Goal: Transaction & Acquisition: Purchase product/service

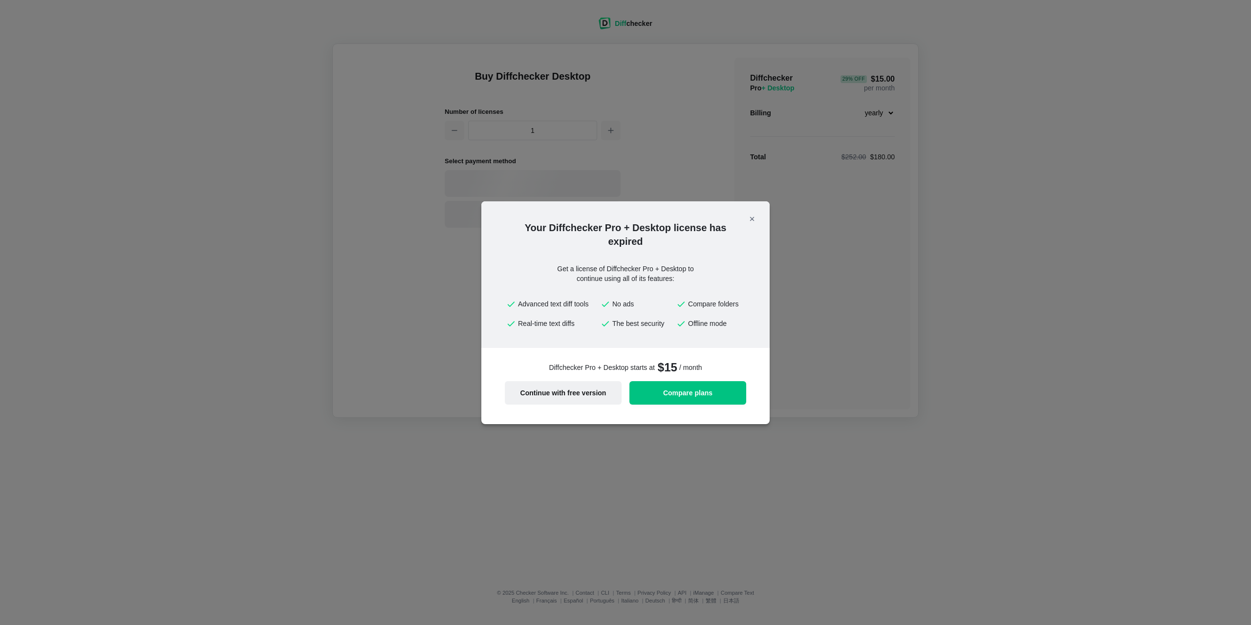
click at [568, 389] on span "Continue with free version" at bounding box center [563, 392] width 105 height 7
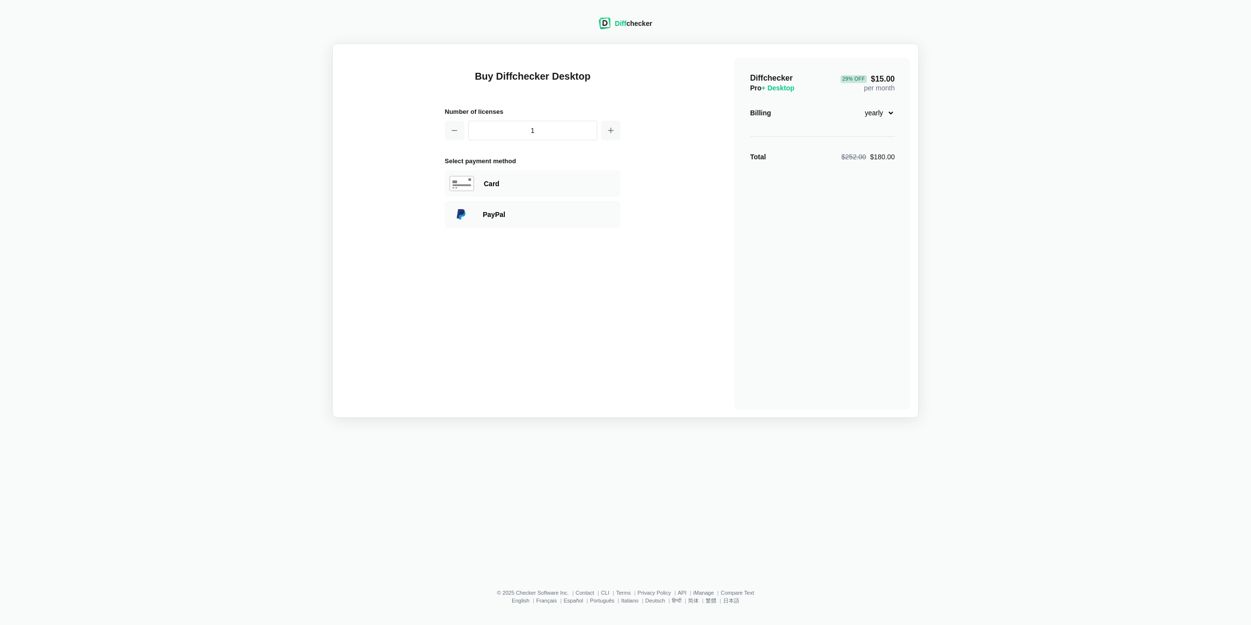
click at [853, 105] on select "monthly yearly" at bounding box center [874, 113] width 42 height 17
select select "desktop-monthly-21"
click option "monthly" at bounding box center [0, 0] width 0 height 0
click at [991, 118] on div "Diff checker Buy Diffchecker Desktop Number of licenses 1 Select payment method…" at bounding box center [625, 212] width 1239 height 412
click at [629, 23] on div "Diff checker" at bounding box center [633, 24] width 37 height 10
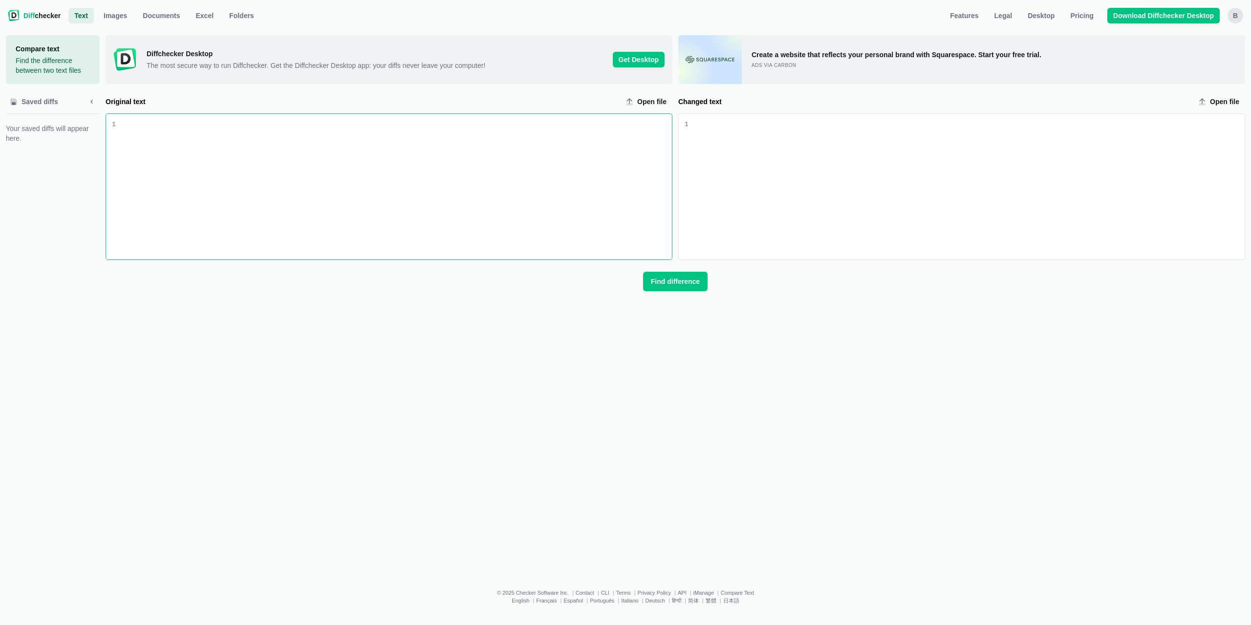
click at [213, 118] on div "Original text input" at bounding box center [394, 187] width 556 height 146
click at [233, 19] on span "Folders" at bounding box center [241, 16] width 29 height 10
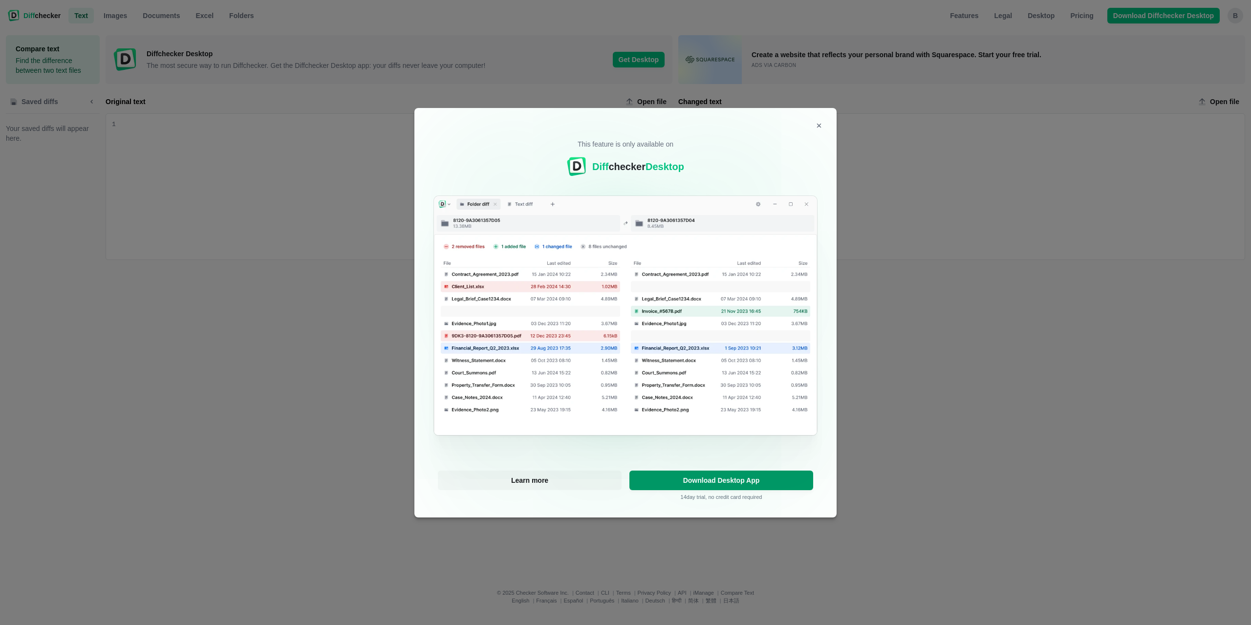
click at [732, 482] on span "Download Desktop App" at bounding box center [721, 480] width 172 height 7
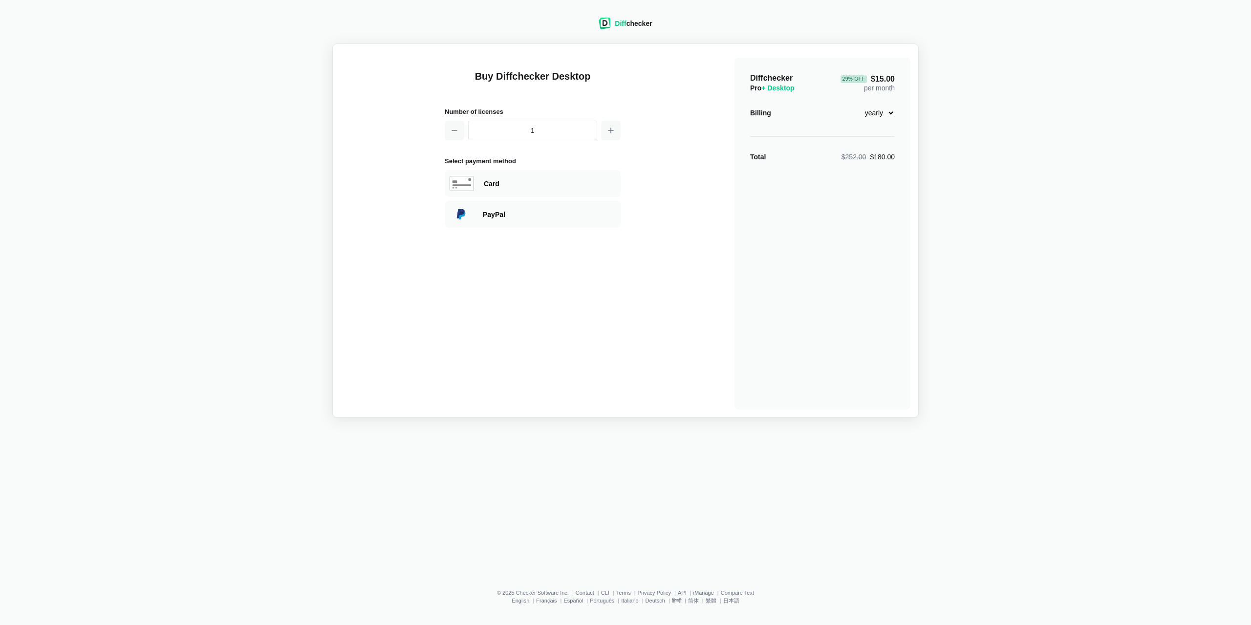
click at [853, 105] on select "monthly yearly" at bounding box center [874, 113] width 42 height 17
select select "desktop-monthly-21"
click option "monthly" at bounding box center [0, 0] width 0 height 0
click at [991, 114] on div "Diff checker Buy Diffchecker Desktop Number of licenses 1 Select payment method…" at bounding box center [625, 212] width 1239 height 412
click at [496, 223] on div "PayPal" at bounding box center [533, 214] width 176 height 27
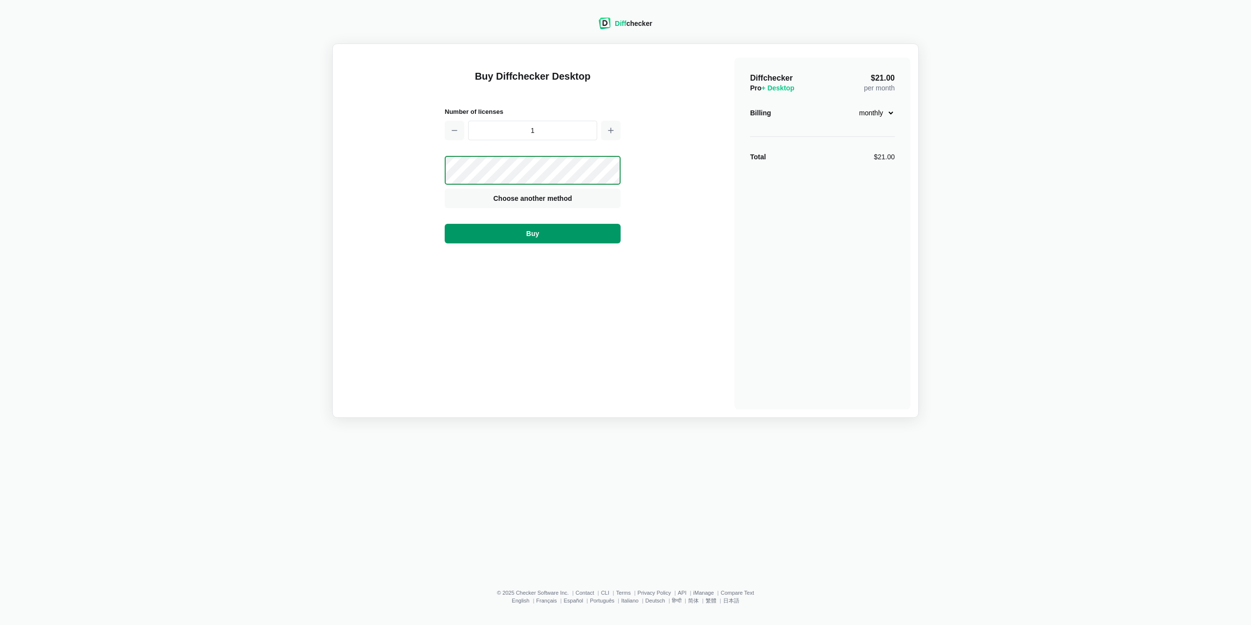
click at [564, 238] on button "Buy" at bounding box center [533, 234] width 176 height 20
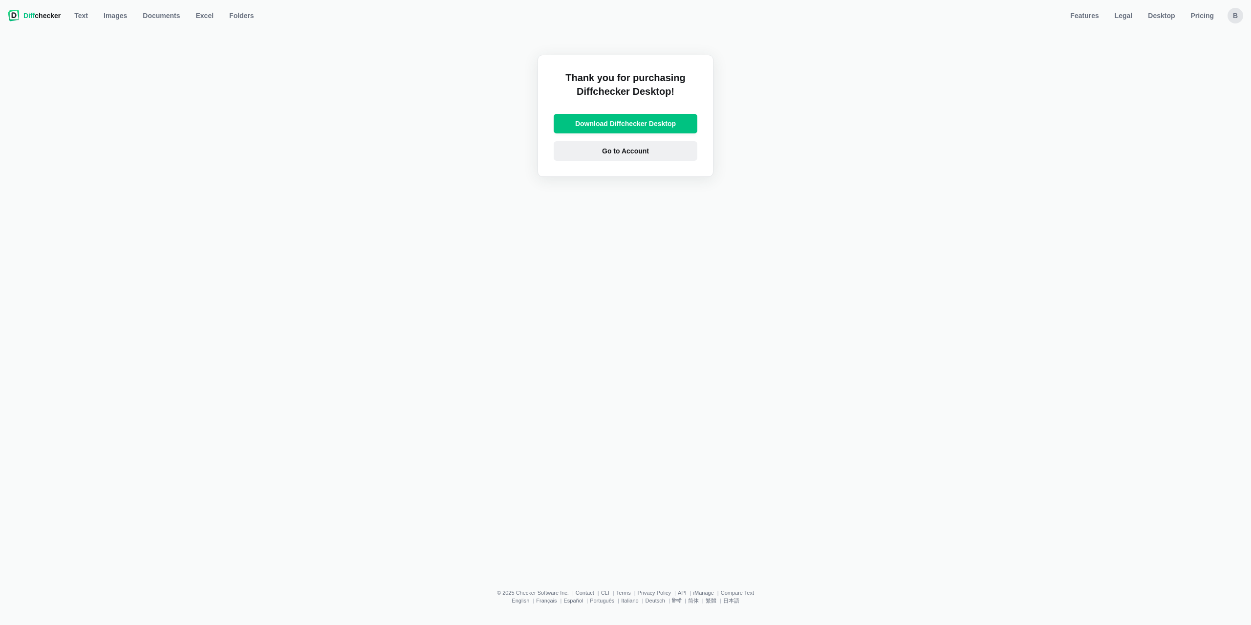
click at [668, 156] on link "Go to Account" at bounding box center [626, 151] width 144 height 20
